Goal: Navigation & Orientation: Find specific page/section

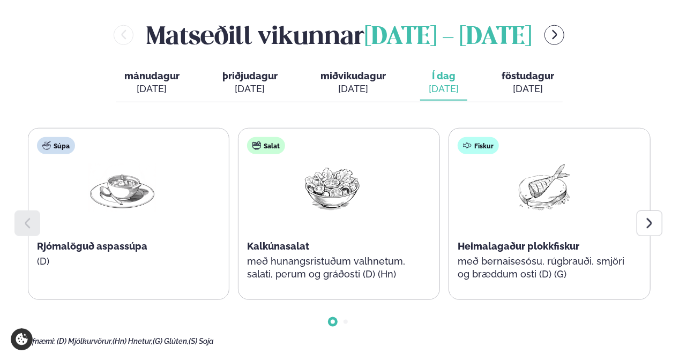
scroll to position [487, 0]
click at [641, 210] on div at bounding box center [650, 223] width 26 height 26
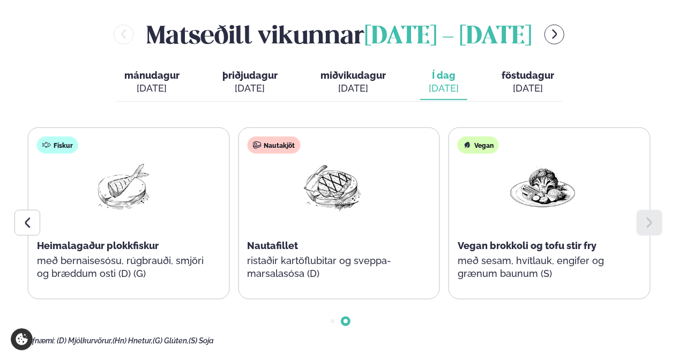
click at [539, 70] on span "föstudagur" at bounding box center [528, 75] width 53 height 11
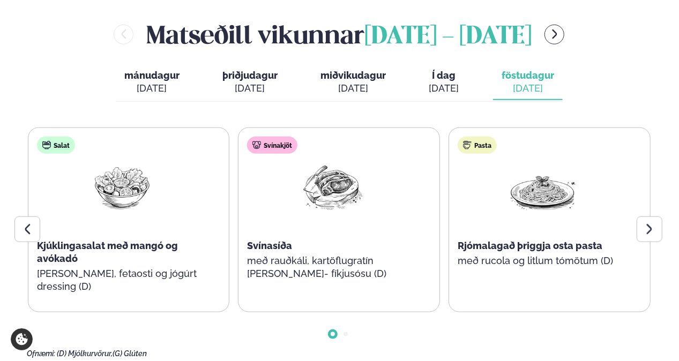
click at [436, 69] on span "Í dag" at bounding box center [444, 75] width 30 height 13
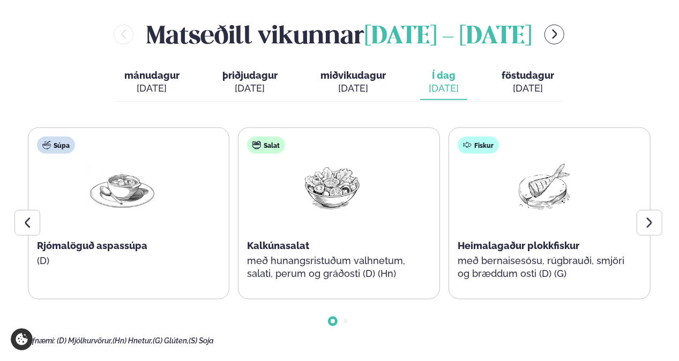
click at [517, 70] on span "föstudagur" at bounding box center [528, 75] width 53 height 11
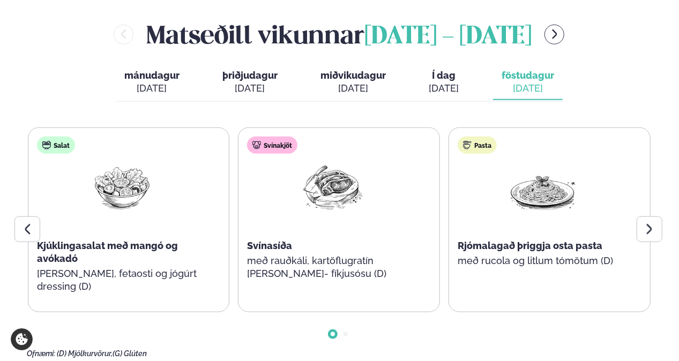
scroll to position [471, 0]
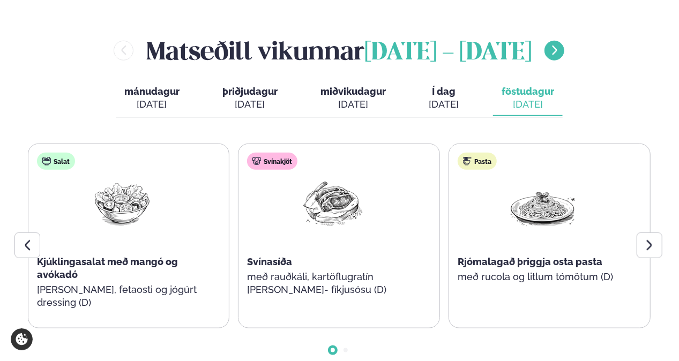
click at [561, 44] on icon "menu-btn-right" at bounding box center [555, 50] width 12 height 12
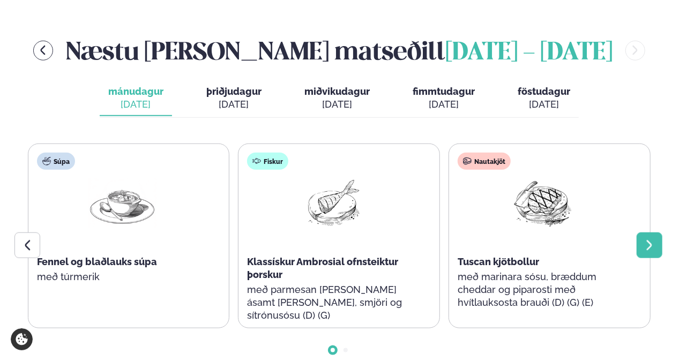
click at [645, 239] on icon at bounding box center [649, 245] width 13 height 13
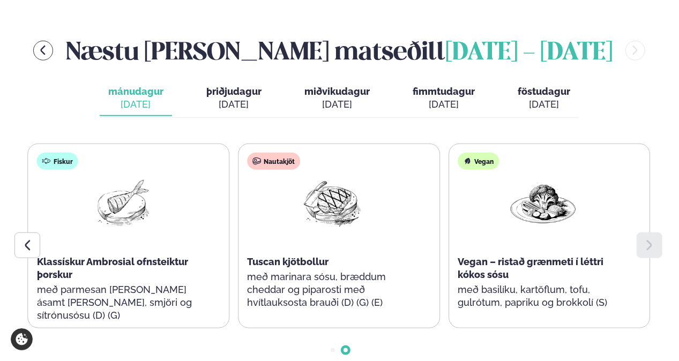
click at [237, 86] on span "þriðjudagur" at bounding box center [233, 91] width 55 height 11
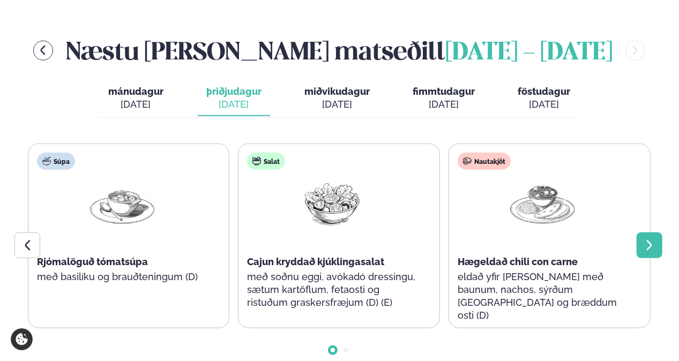
click at [646, 239] on icon at bounding box center [649, 245] width 13 height 13
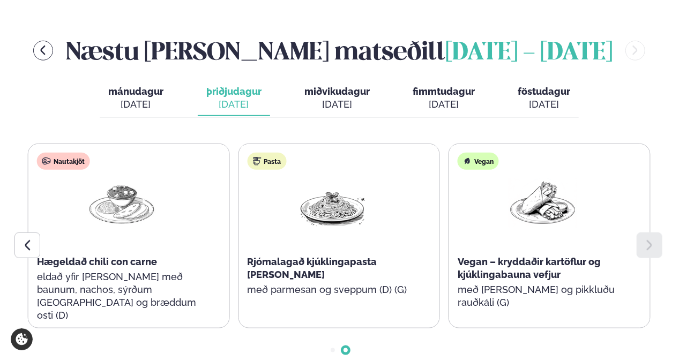
click at [341, 98] on div "[DATE]" at bounding box center [336, 104] width 65 height 13
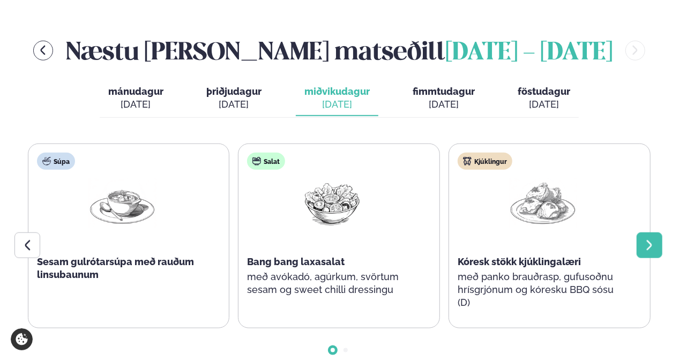
click at [653, 239] on icon at bounding box center [649, 245] width 13 height 13
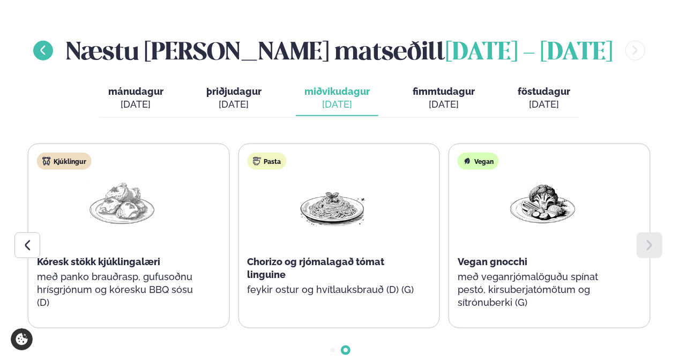
click at [53, 41] on button "menu-btn-left" at bounding box center [43, 51] width 20 height 20
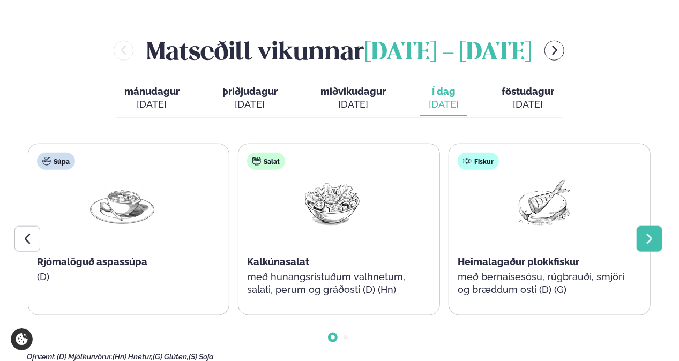
click at [649, 226] on div at bounding box center [650, 239] width 26 height 26
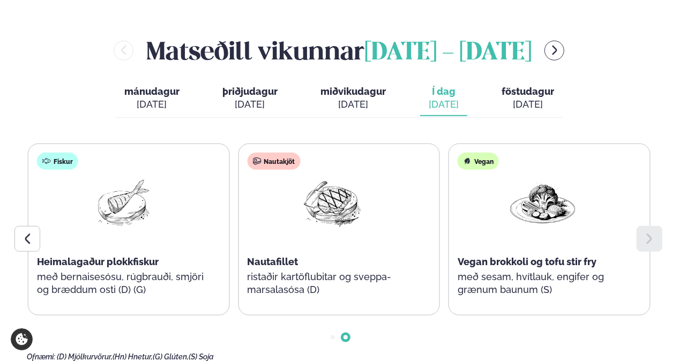
click at [376, 175] on div "Nautakjöt Nautafillet ristaðir kartöflubitar og sveppa- marsalasósa (D)" at bounding box center [333, 230] width 188 height 172
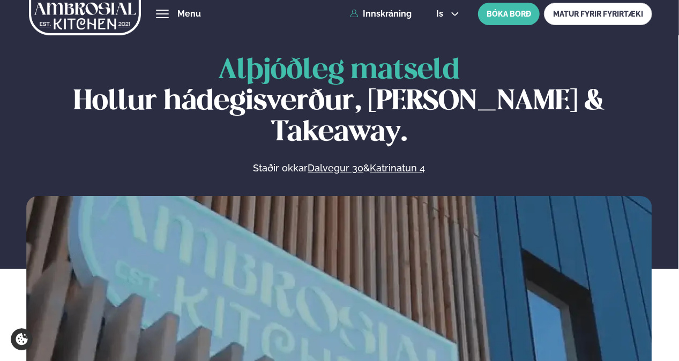
scroll to position [1, 0]
